Goal: Information Seeking & Learning: Learn about a topic

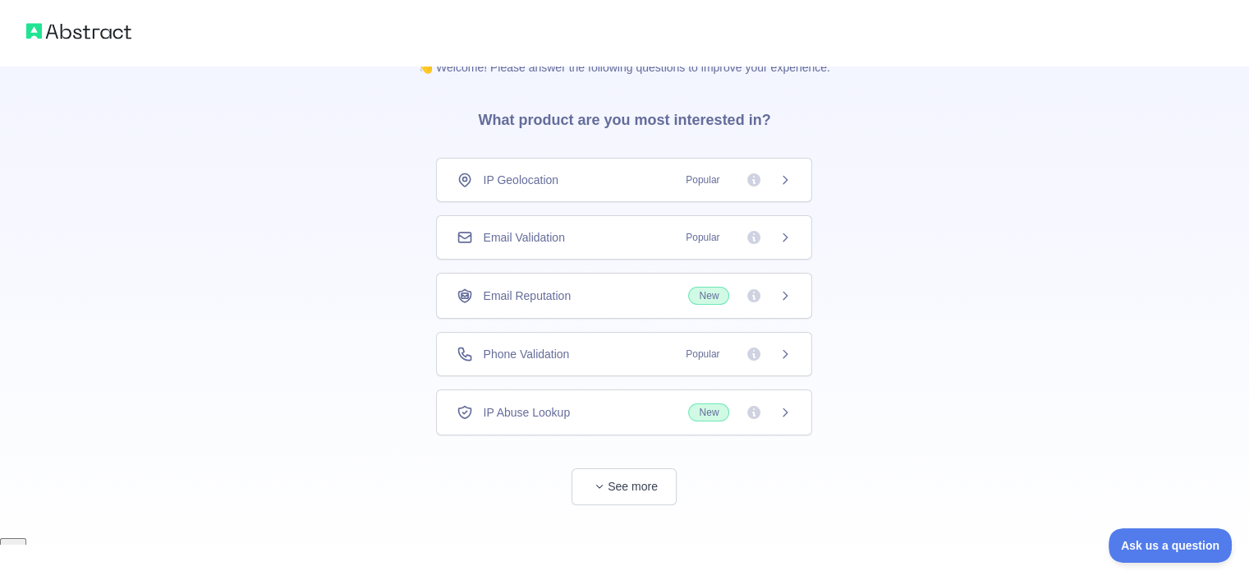
scroll to position [16, 0]
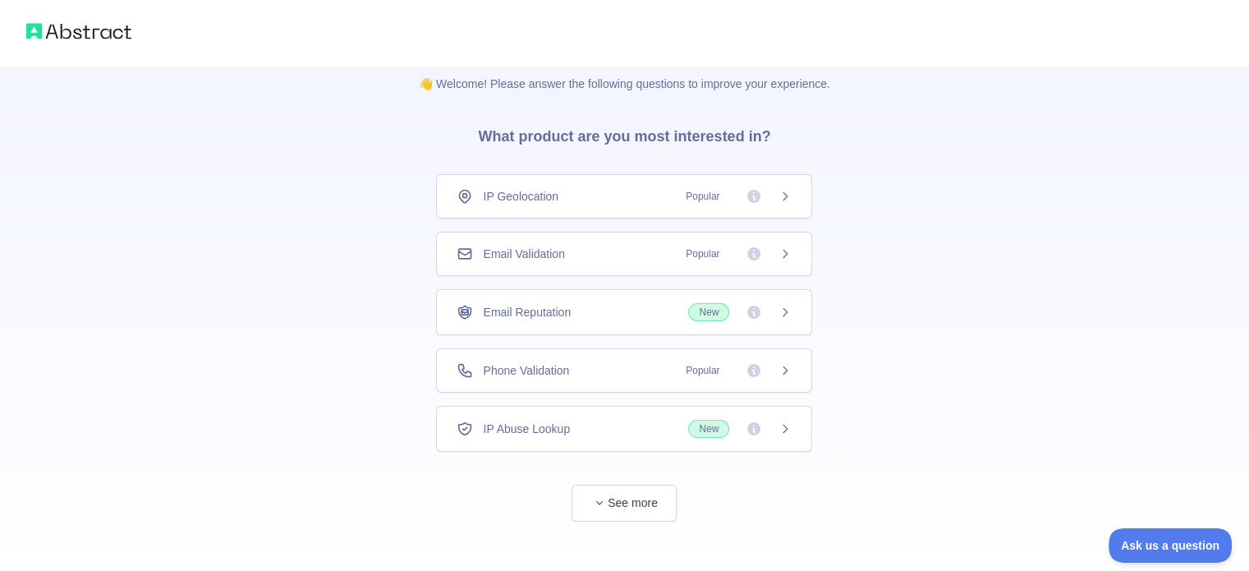
click at [358, 89] on div "👋 Welcome! Please answer the following questions to improve your experience. Wh…" at bounding box center [624, 285] width 1249 height 603
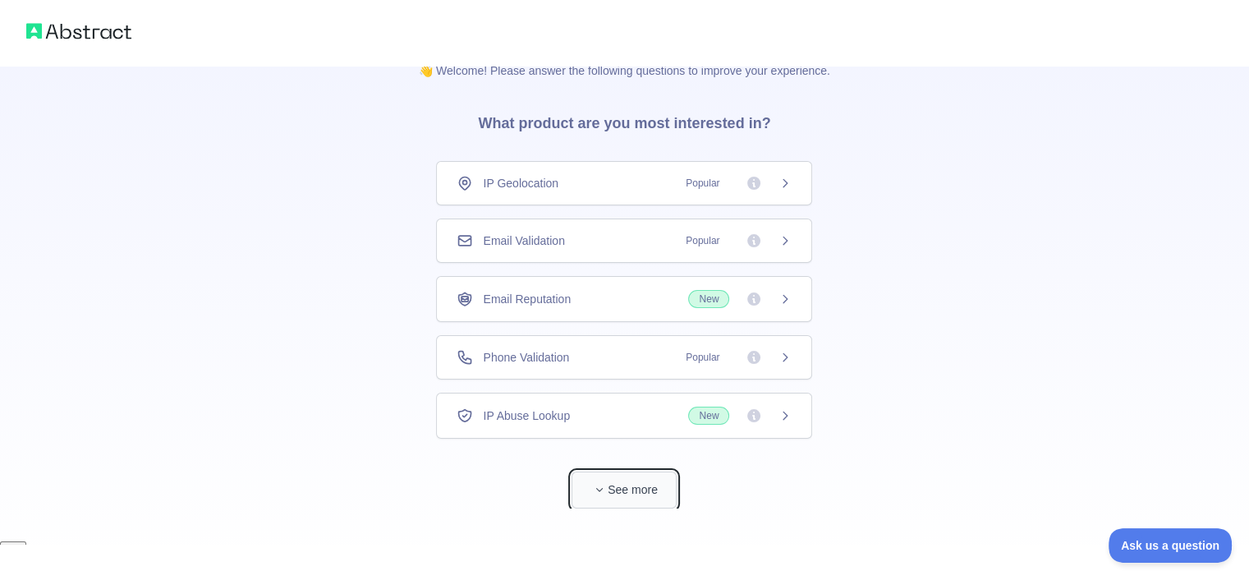
click at [672, 489] on button "See more" at bounding box center [623, 489] width 105 height 37
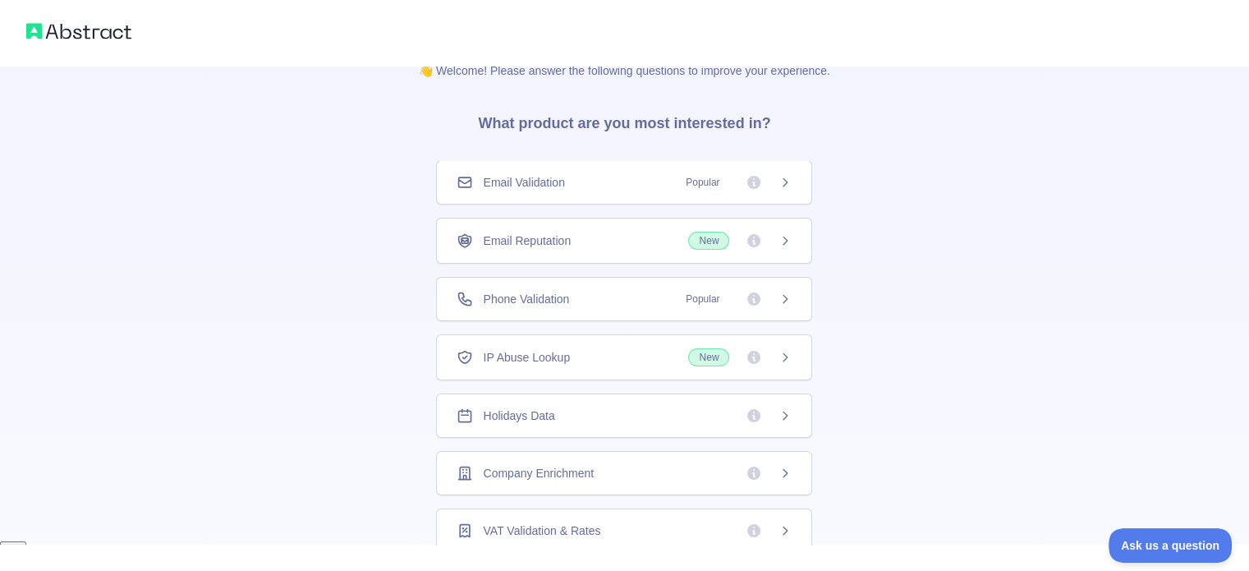
click at [691, 194] on div "Email Validation Popular" at bounding box center [624, 182] width 376 height 44
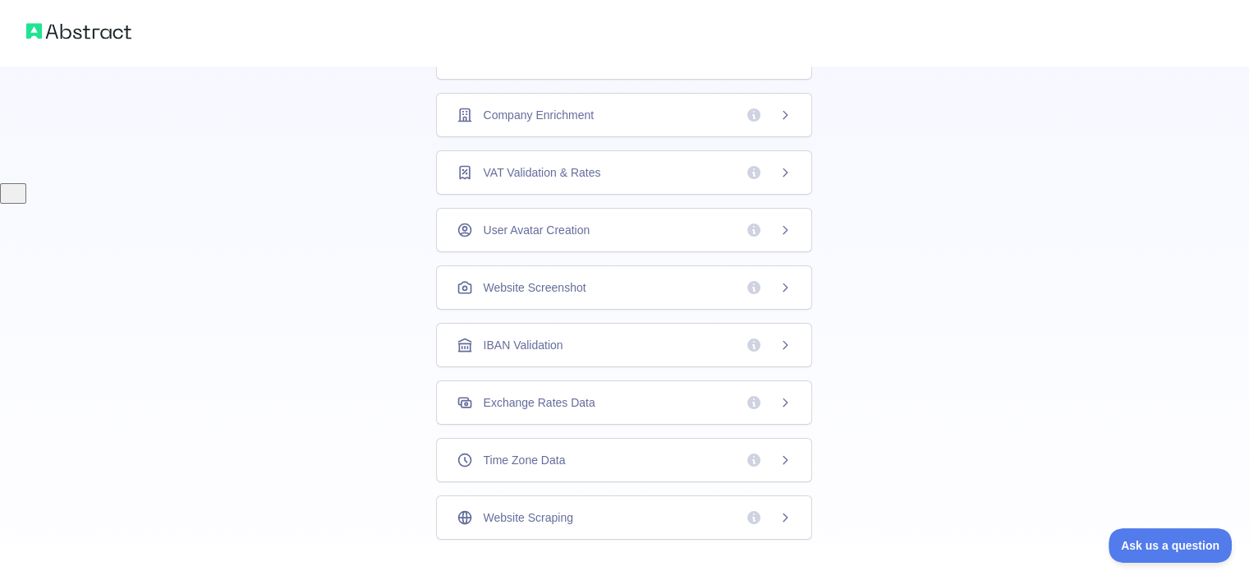
scroll to position [473, 0]
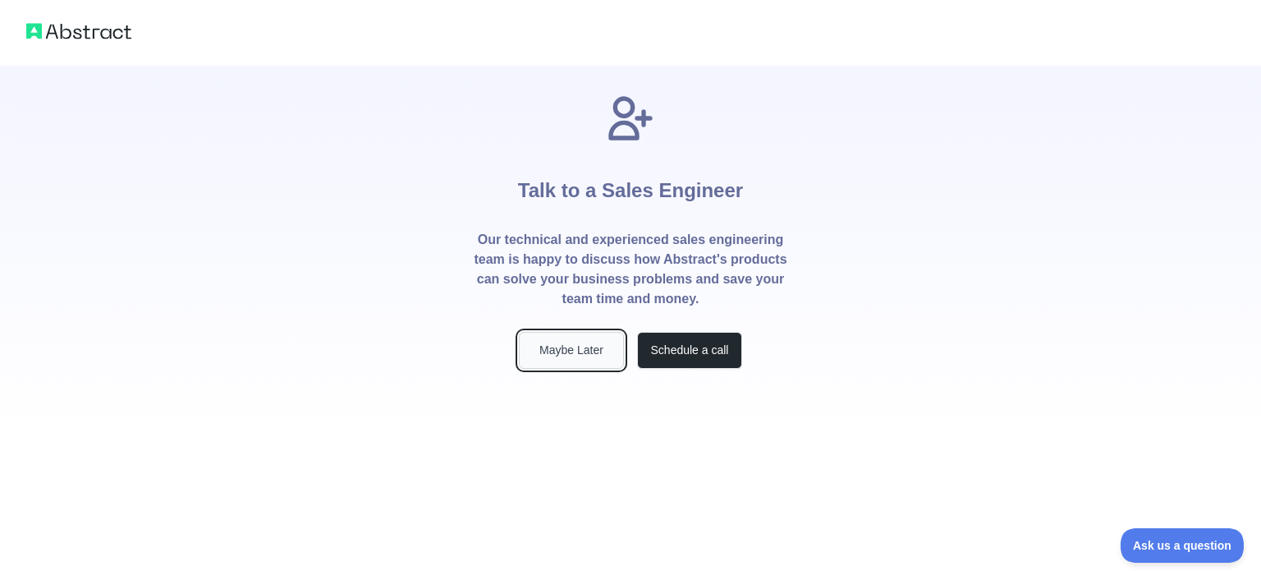
click at [565, 360] on button "Maybe Later" at bounding box center [571, 350] width 105 height 37
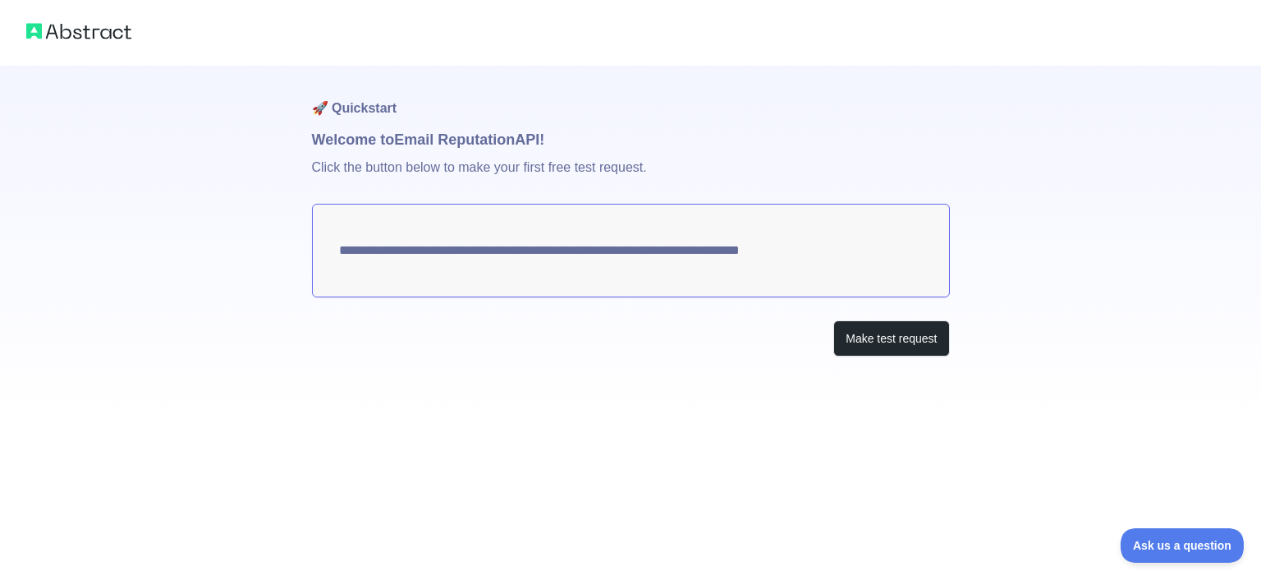
click at [555, 213] on textarea "**********" at bounding box center [631, 251] width 638 height 94
click at [548, 254] on textarea "**********" at bounding box center [631, 251] width 638 height 94
click at [858, 343] on button "Make test request" at bounding box center [891, 338] width 116 height 37
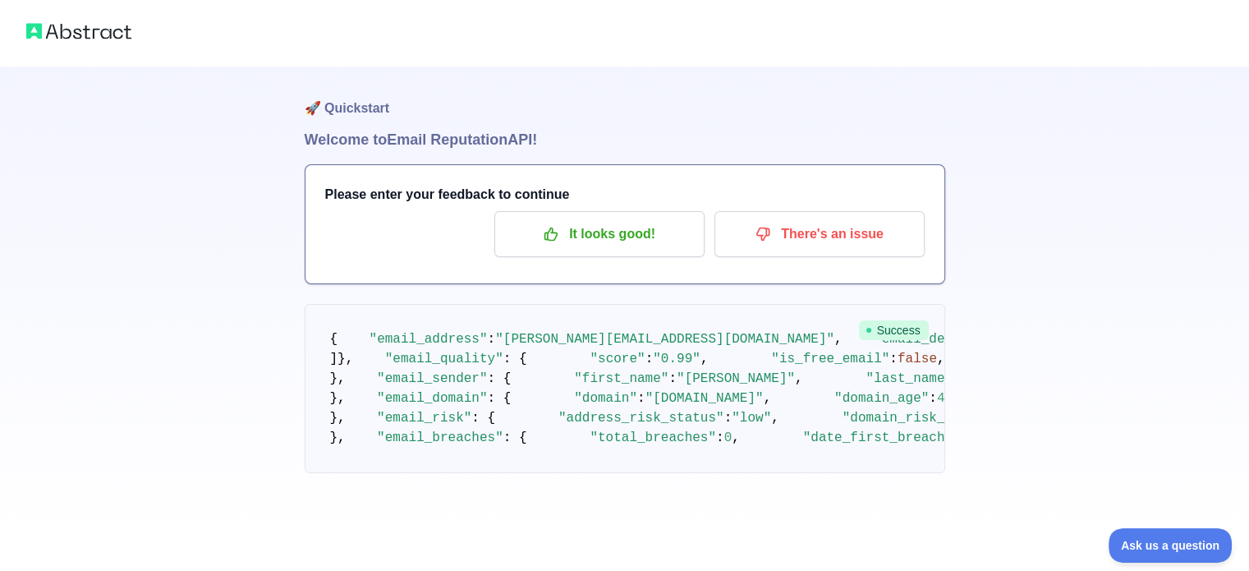
click at [81, 44] on div at bounding box center [624, 33] width 1249 height 66
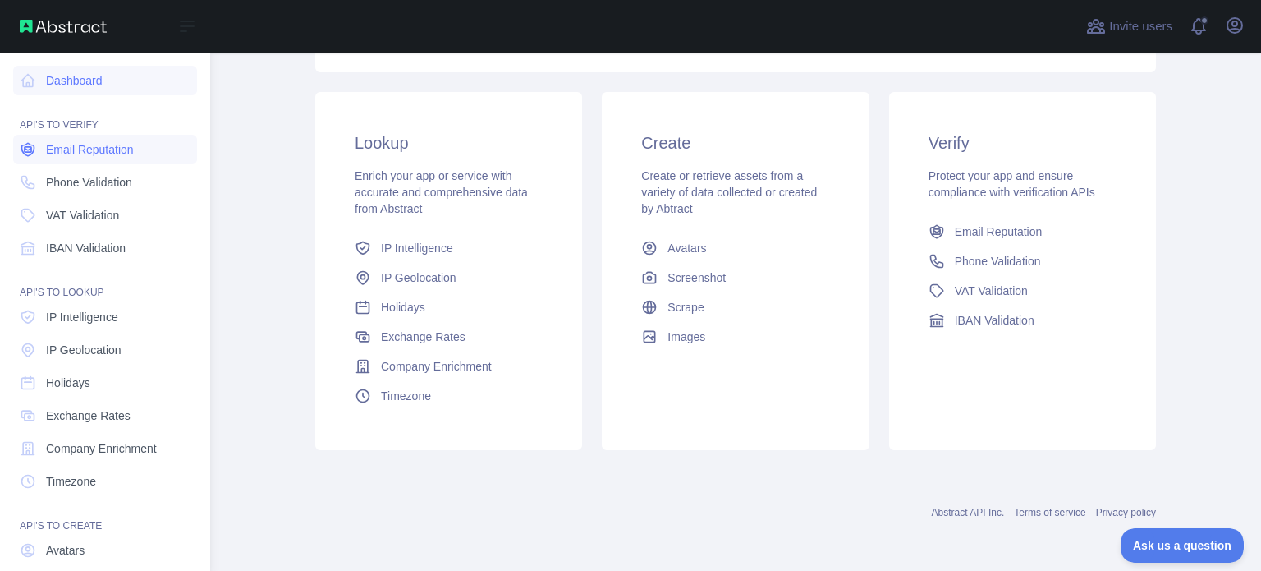
click at [108, 147] on span "Email Reputation" at bounding box center [90, 149] width 88 height 16
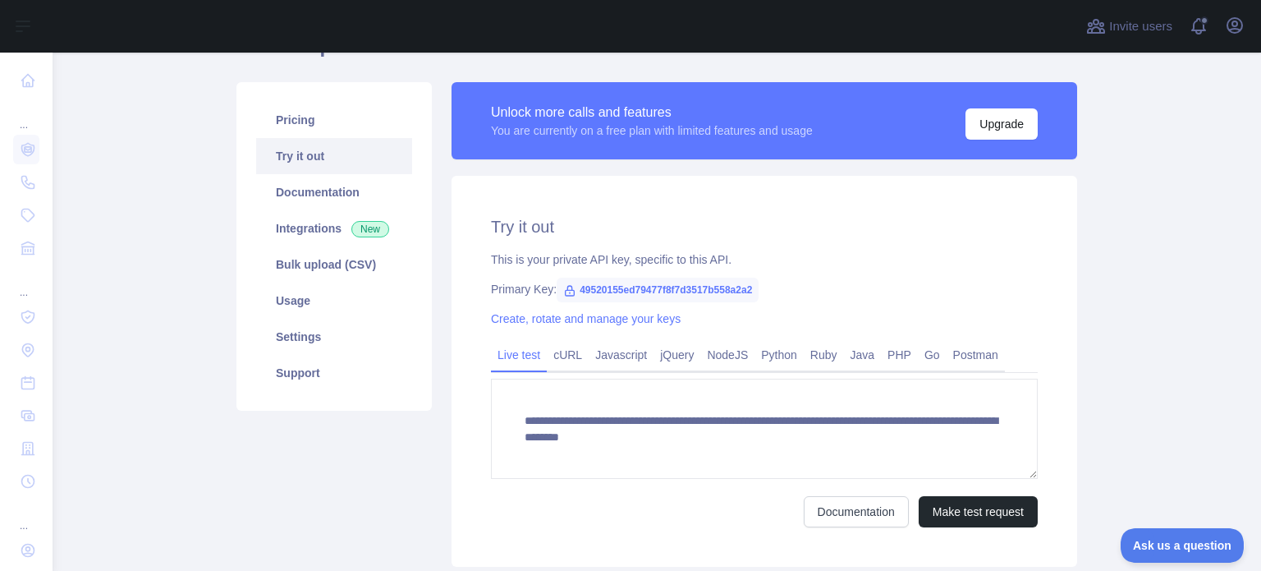
scroll to position [93, 0]
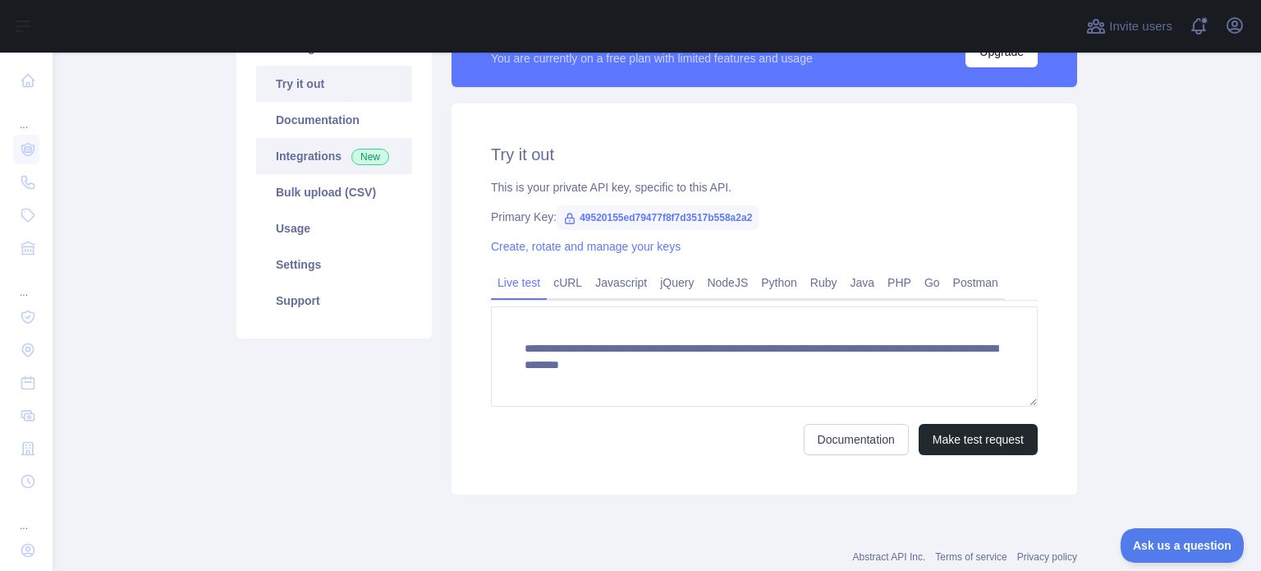
scroll to position [99, 0]
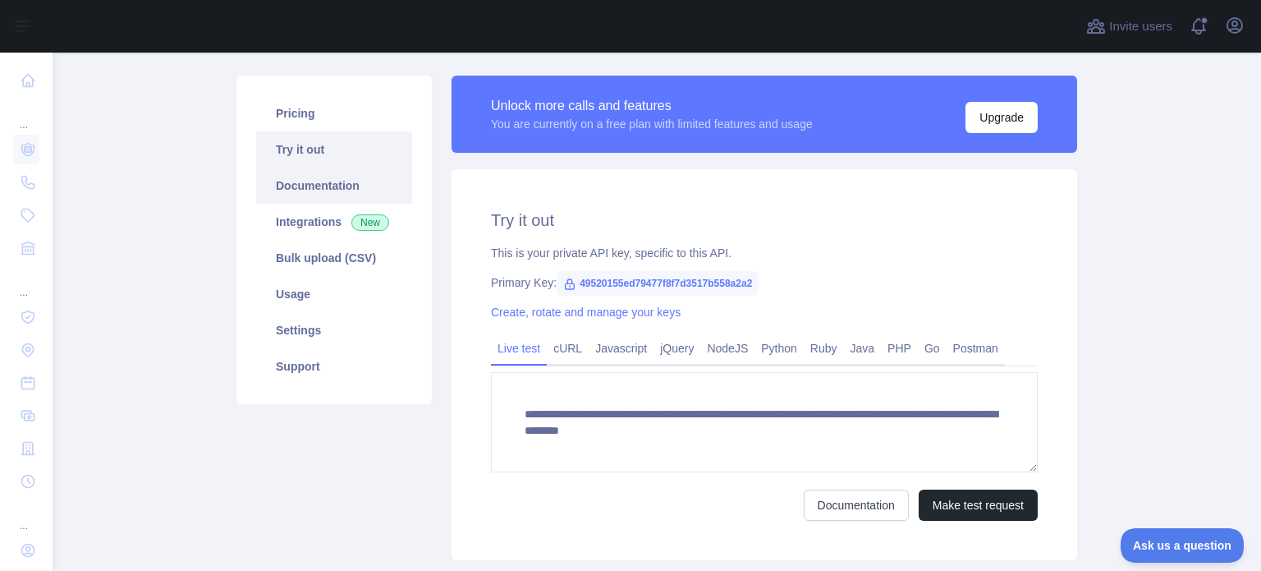
click at [295, 180] on link "Documentation" at bounding box center [334, 185] width 156 height 36
click at [949, 349] on link "Postman" at bounding box center [976, 348] width 58 height 26
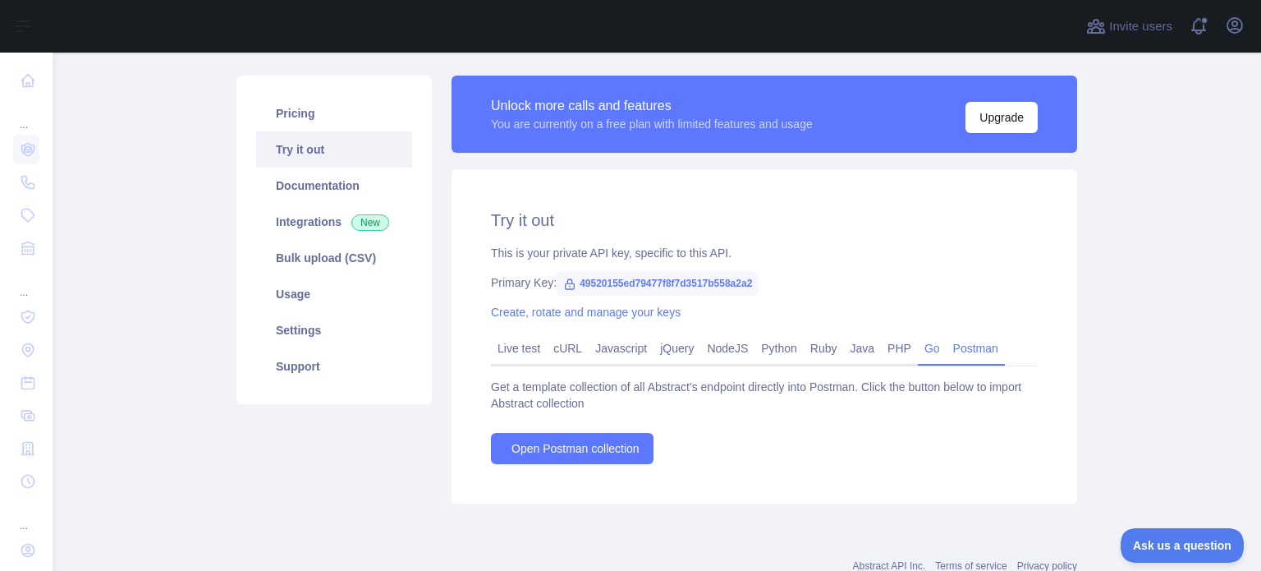
click at [918, 351] on link "Go" at bounding box center [932, 348] width 29 height 26
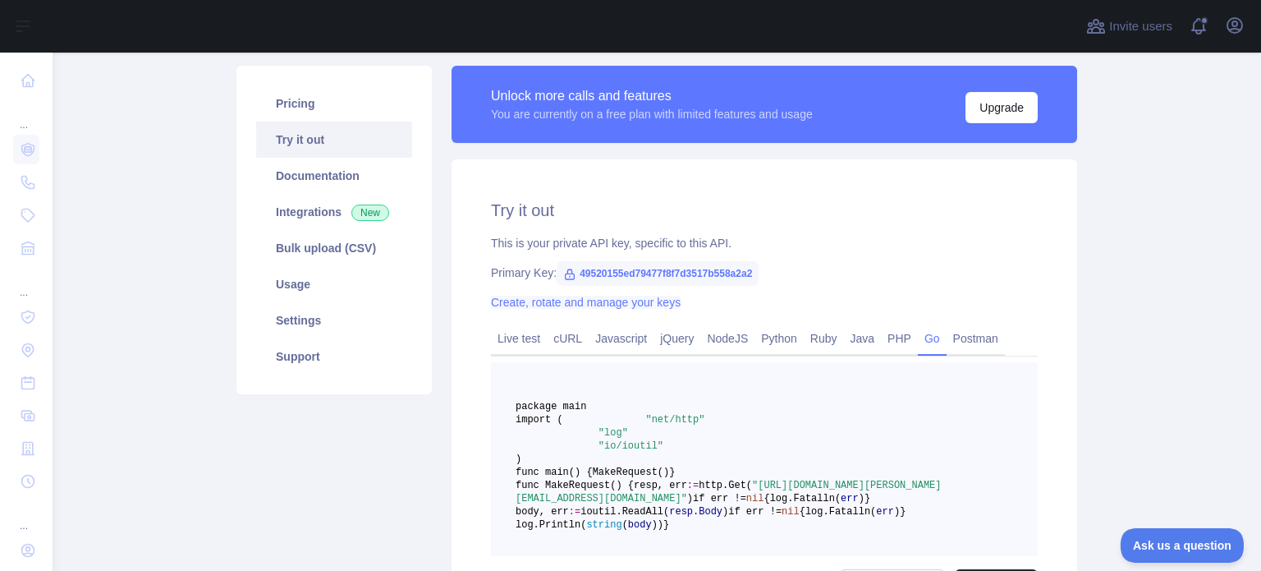
scroll to position [145, 0]
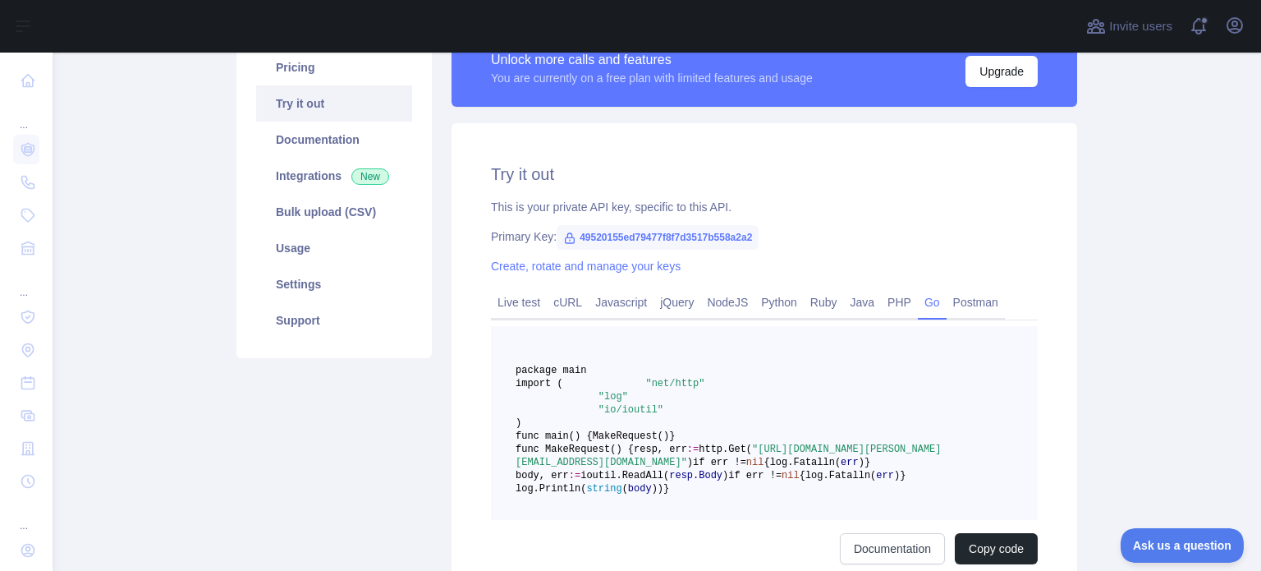
click at [640, 242] on span "49520155ed79477f8f7d3517b558a2a2" at bounding box center [658, 237] width 202 height 25
drag, startPoint x: 640, startPoint y: 242, endPoint x: 601, endPoint y: 238, distance: 38.8
click at [601, 238] on span "49520155ed79477f8f7d3517b558a2a2" at bounding box center [658, 237] width 202 height 25
copy span "49520155ed79477f8f7d3517b558a2a2"
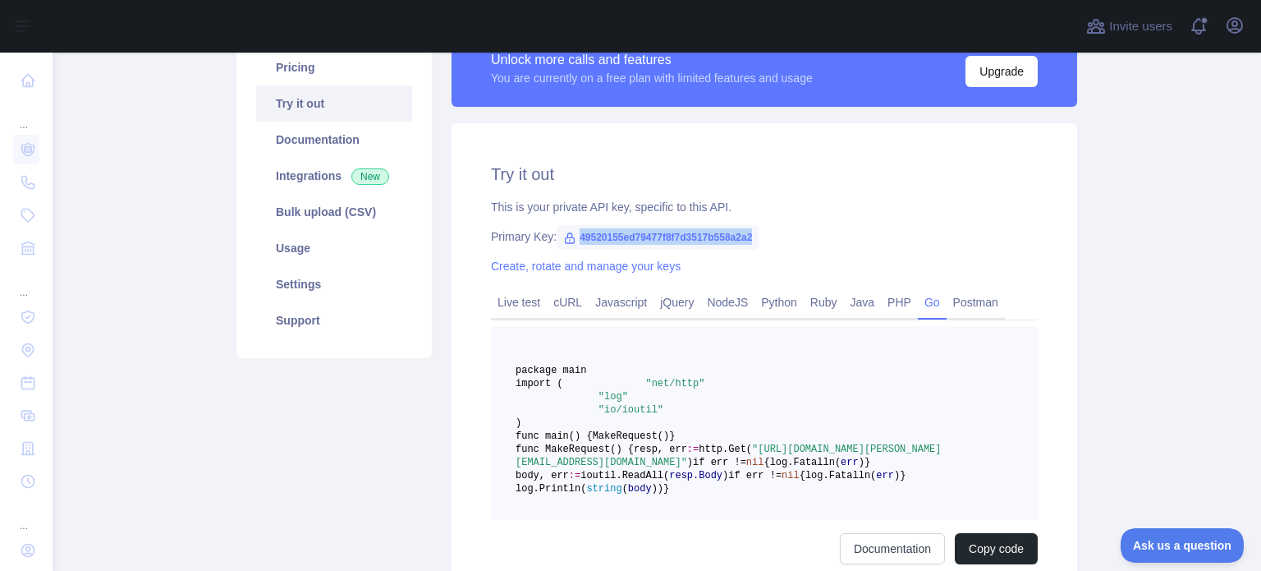
copy span "49520155ed79477f8f7d3517b558a2a2"
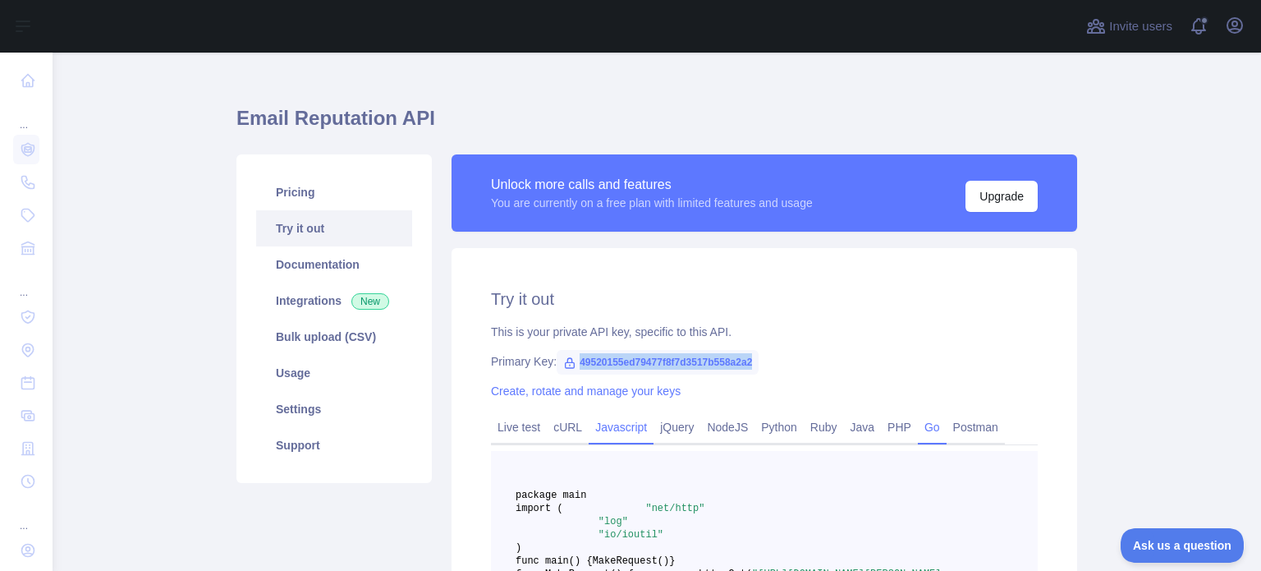
scroll to position [0, 0]
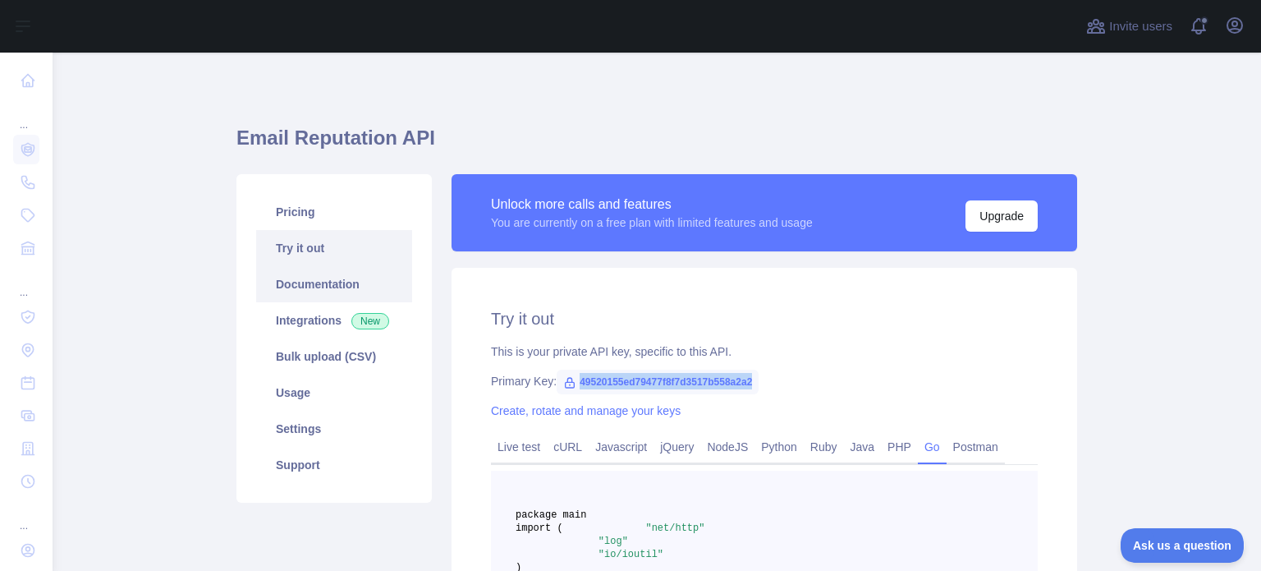
click at [296, 285] on link "Documentation" at bounding box center [334, 284] width 156 height 36
click at [304, 230] on link "Try it out" at bounding box center [334, 248] width 156 height 36
click at [529, 445] on link "Live test" at bounding box center [519, 447] width 56 height 26
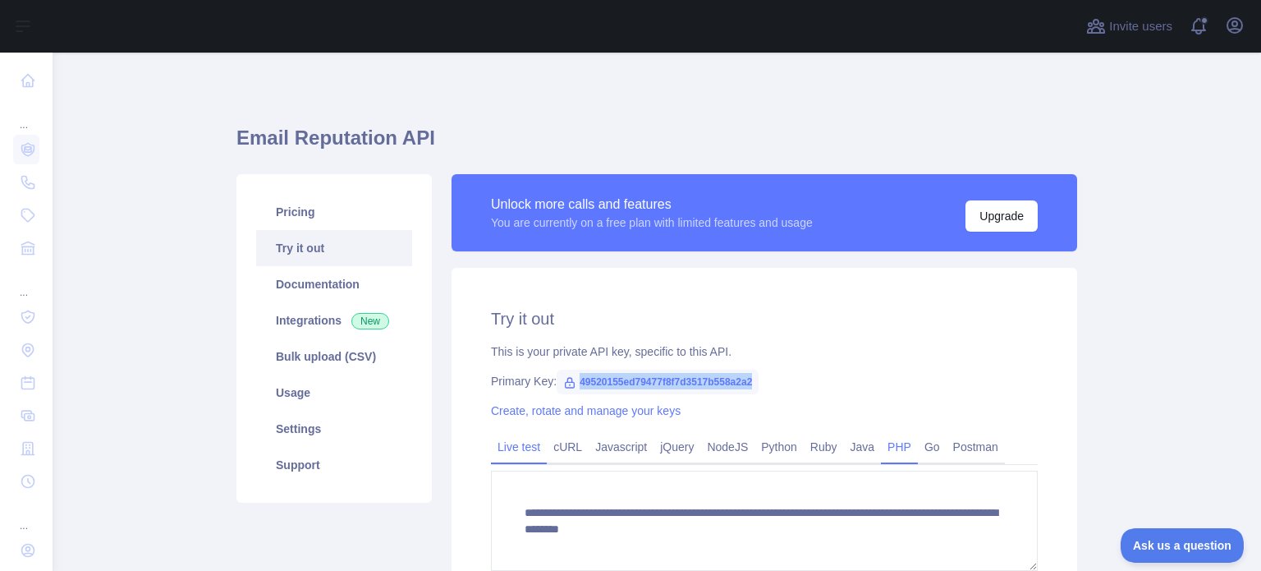
scroll to position [151, 0]
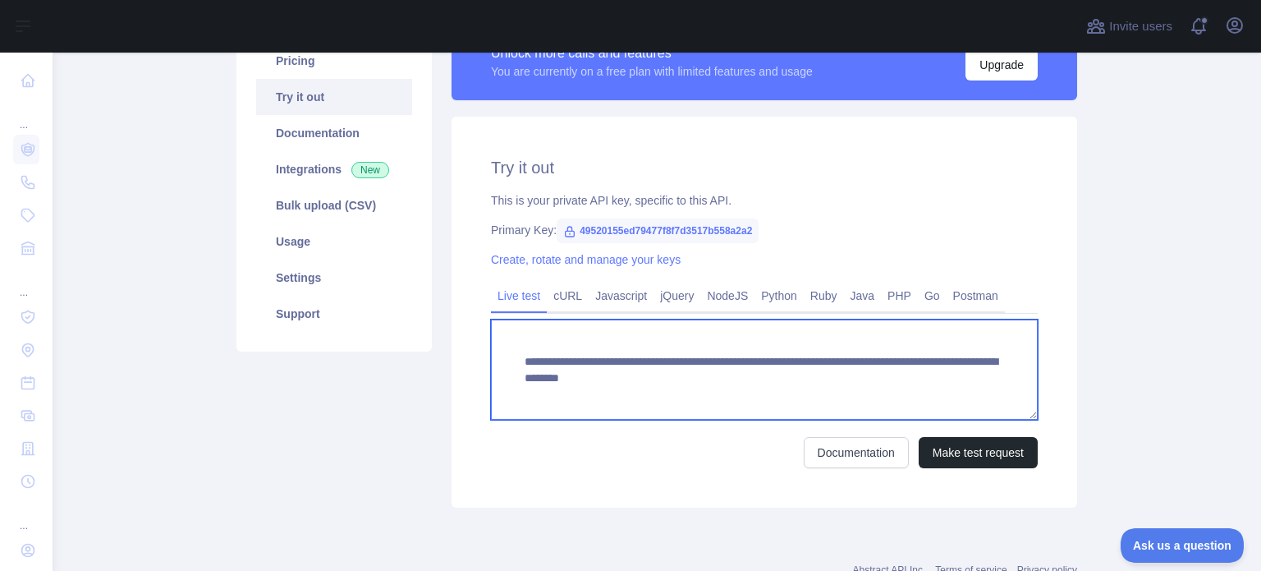
click at [806, 385] on textarea "**********" at bounding box center [764, 369] width 547 height 100
